Goal: Information Seeking & Learning: Learn about a topic

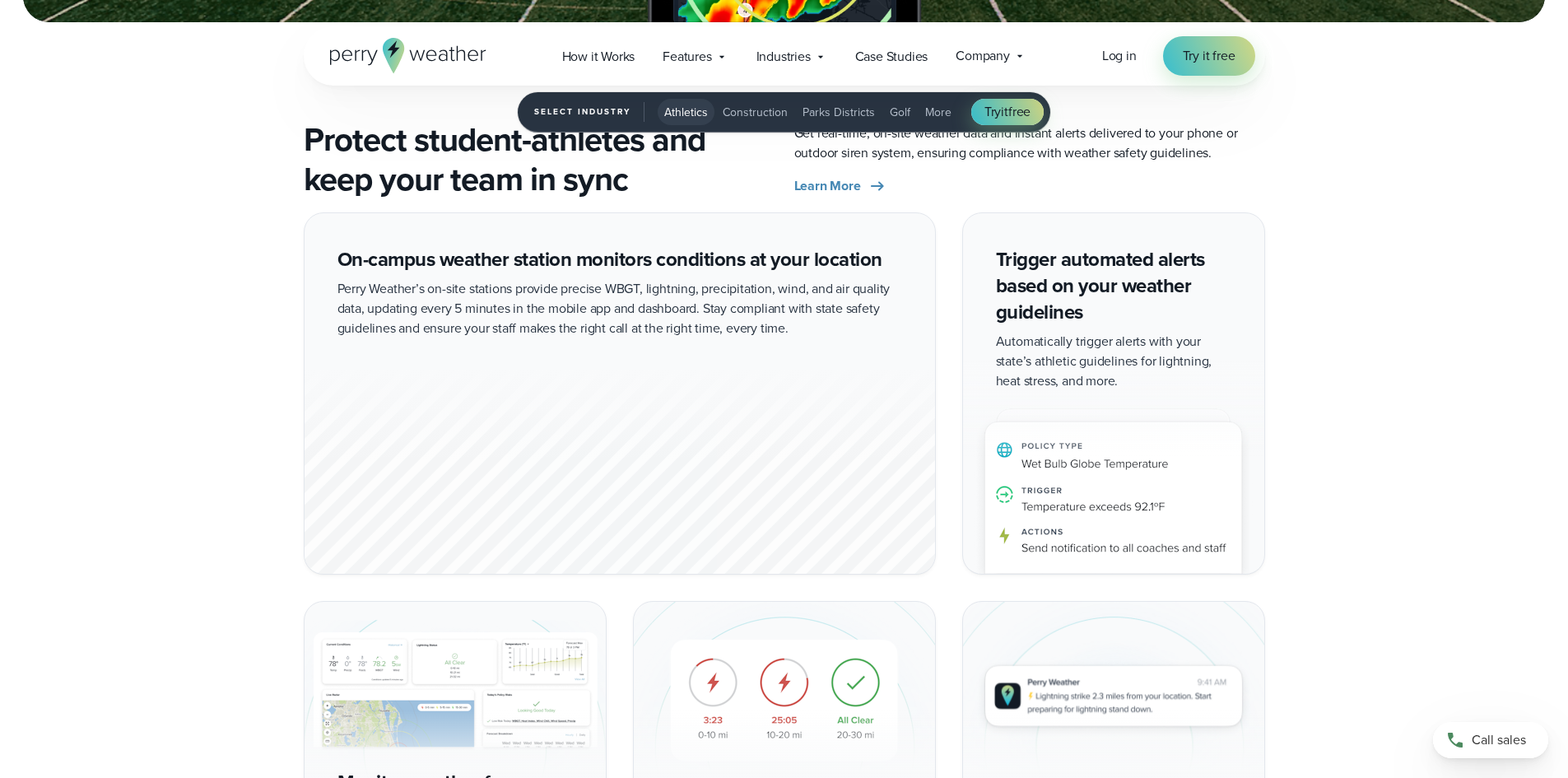
scroll to position [2491, 0]
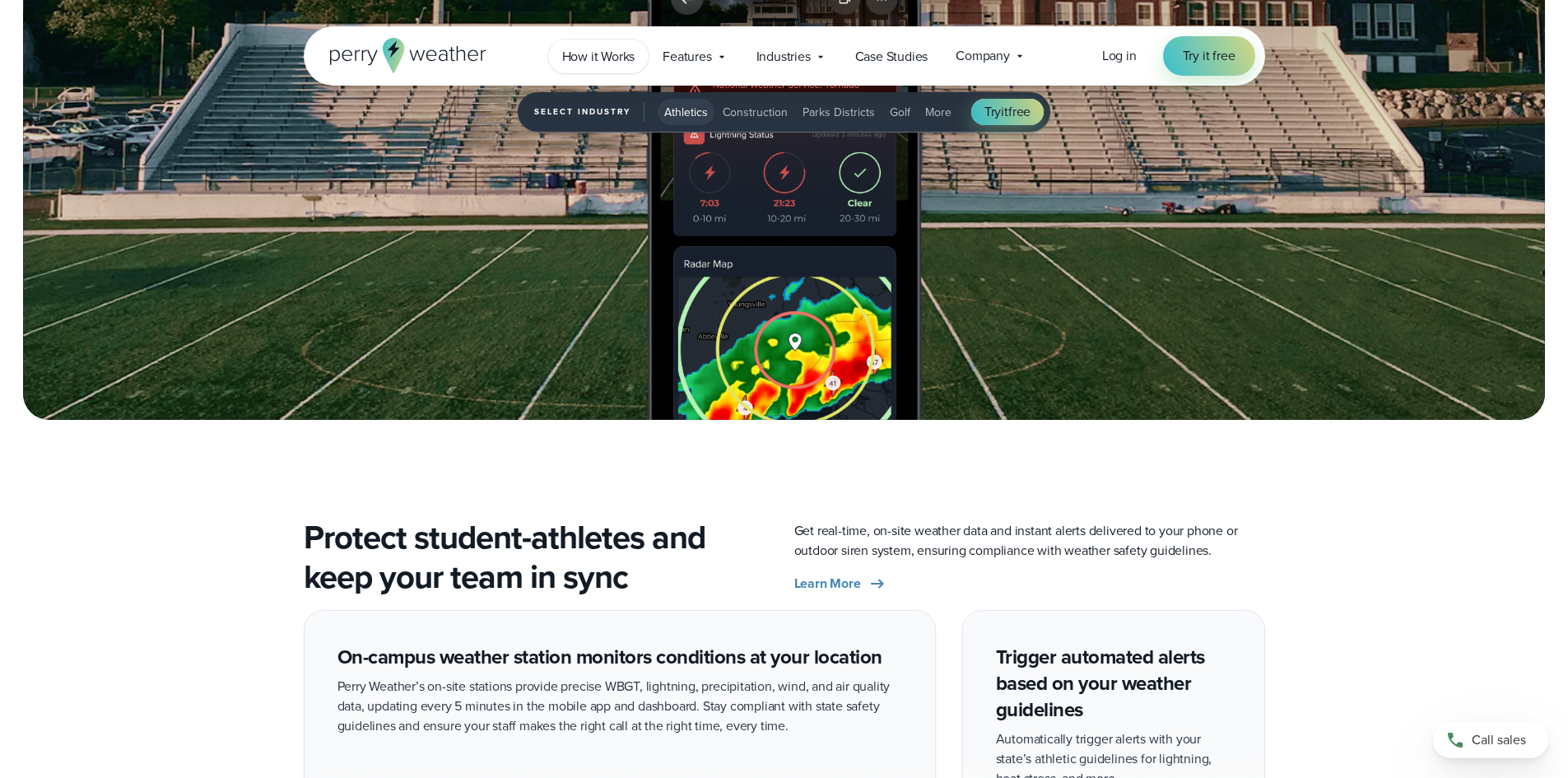
click at [581, 62] on span "How it Works" at bounding box center [598, 57] width 73 height 19
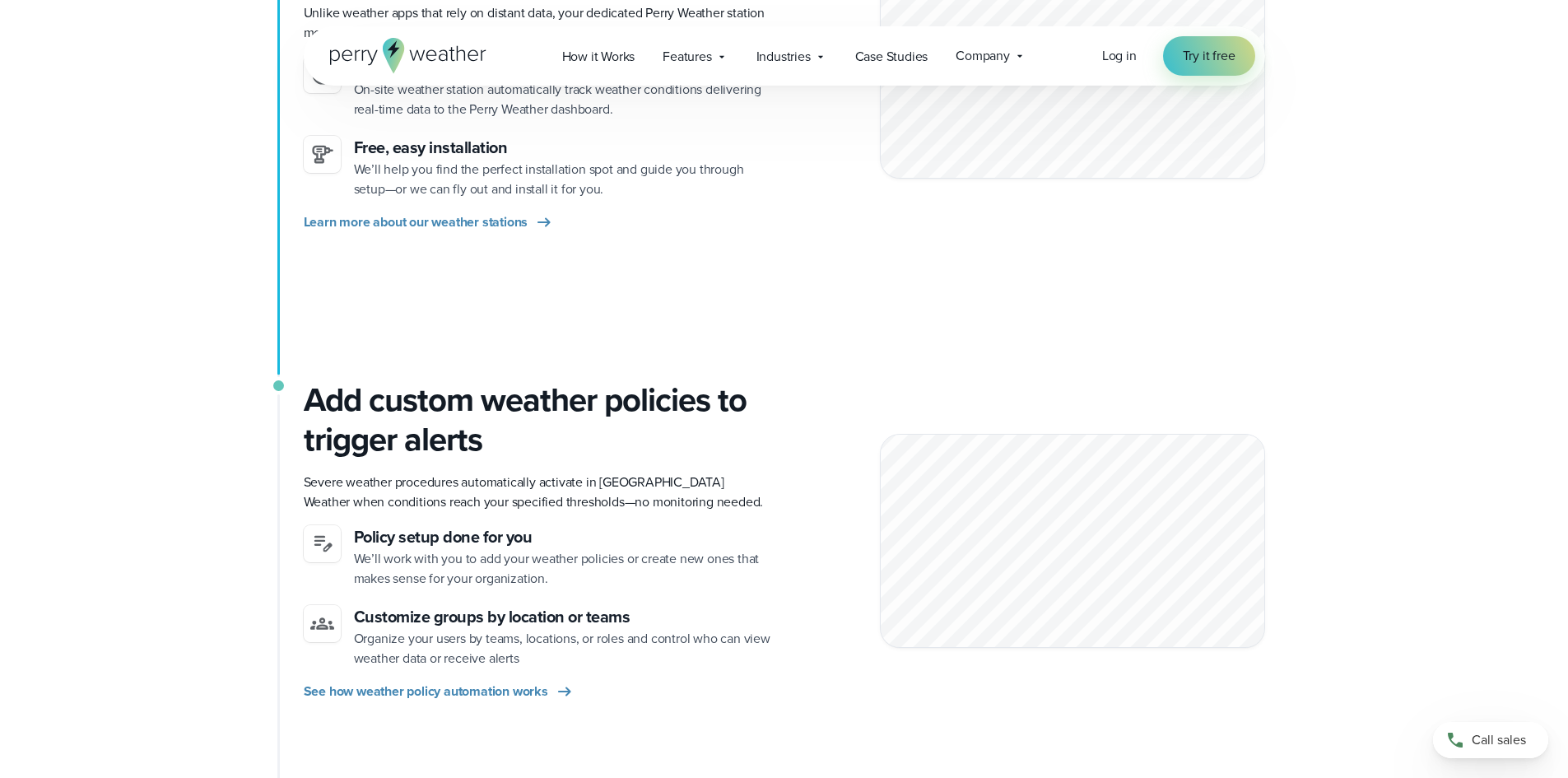
scroll to position [330, 0]
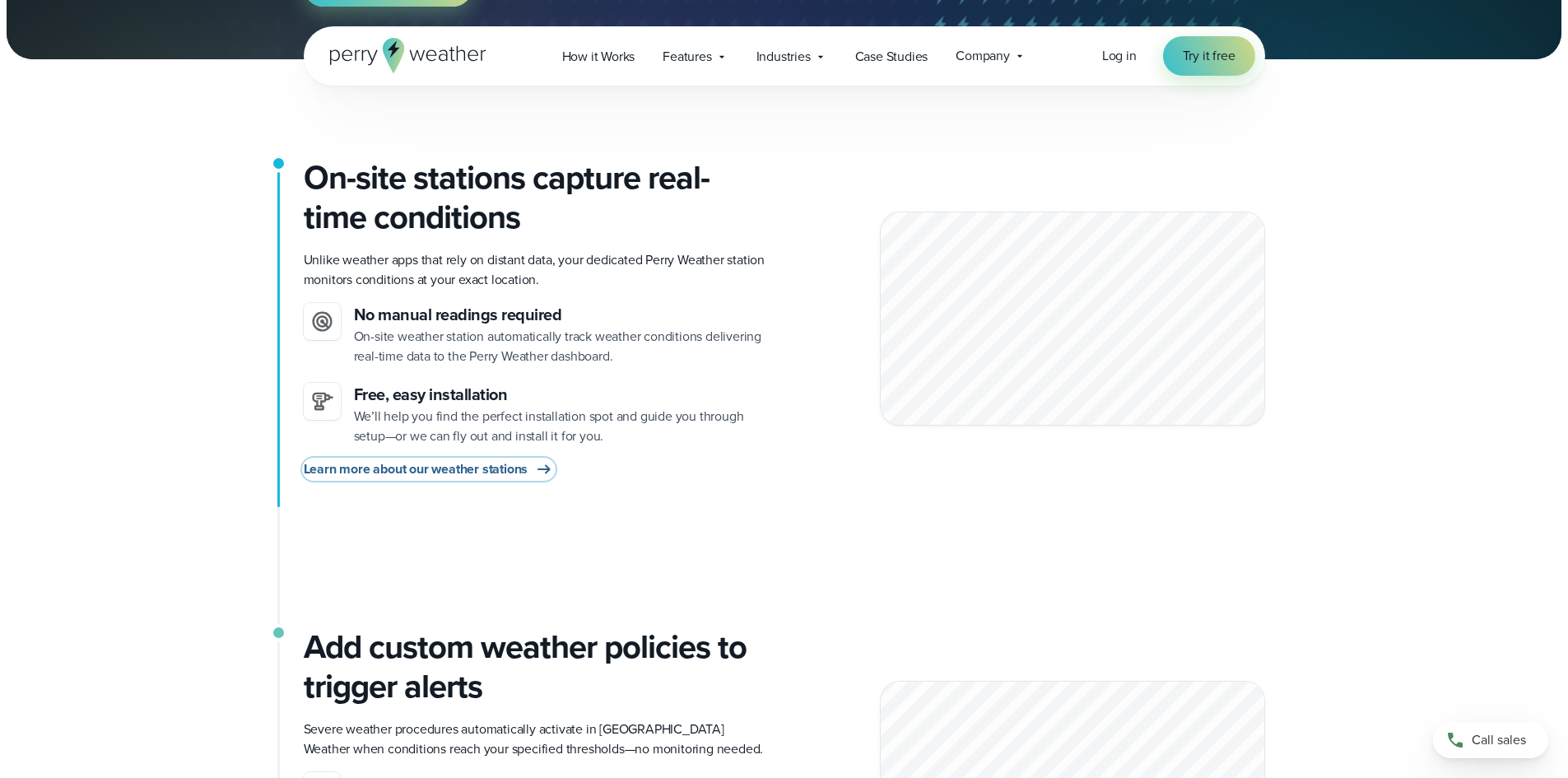
click at [450, 468] on span "Learn more about our weather stations" at bounding box center [416, 469] width 225 height 19
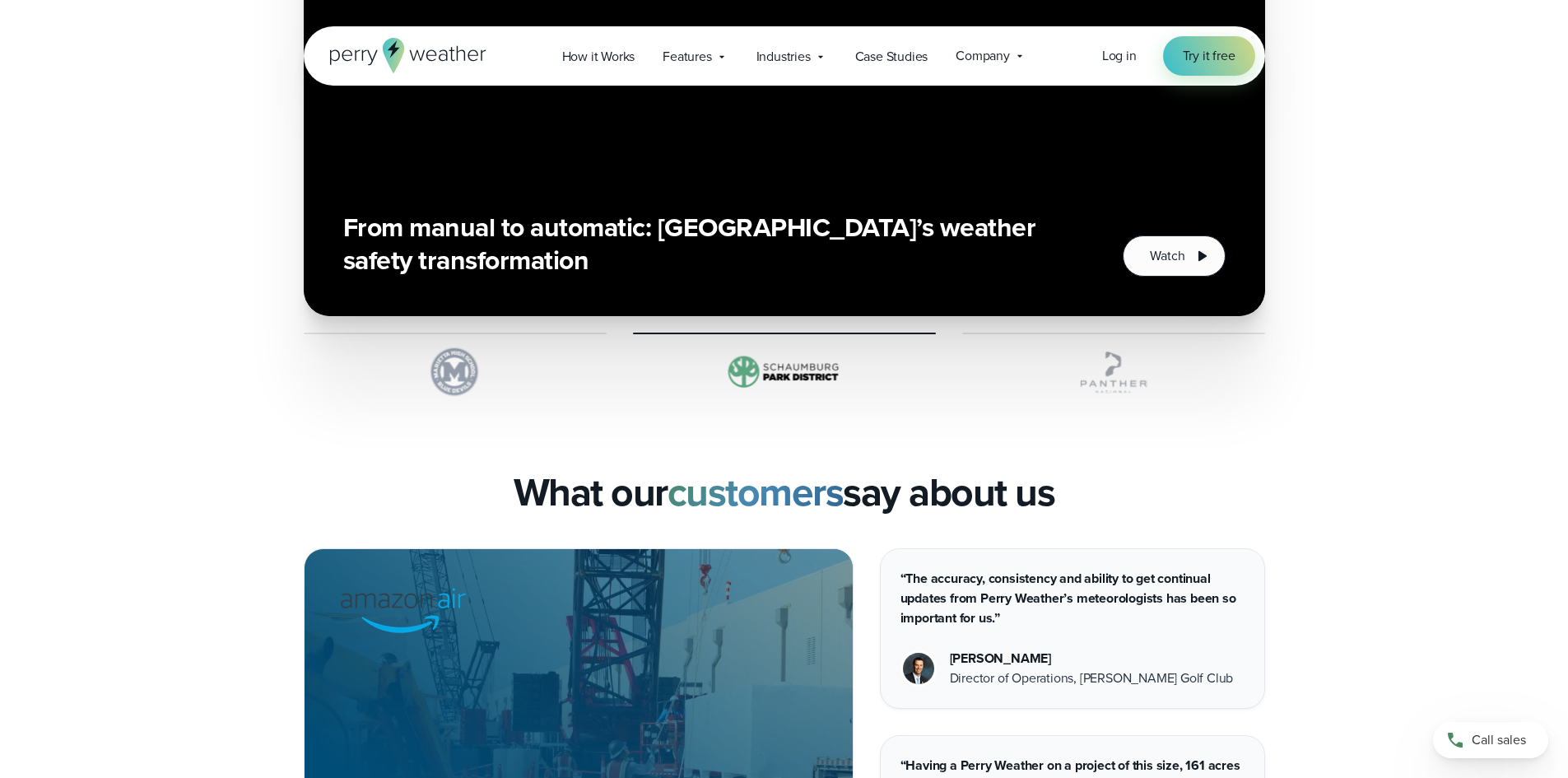
scroll to position [3542, 0]
